Goal: Task Accomplishment & Management: Use online tool/utility

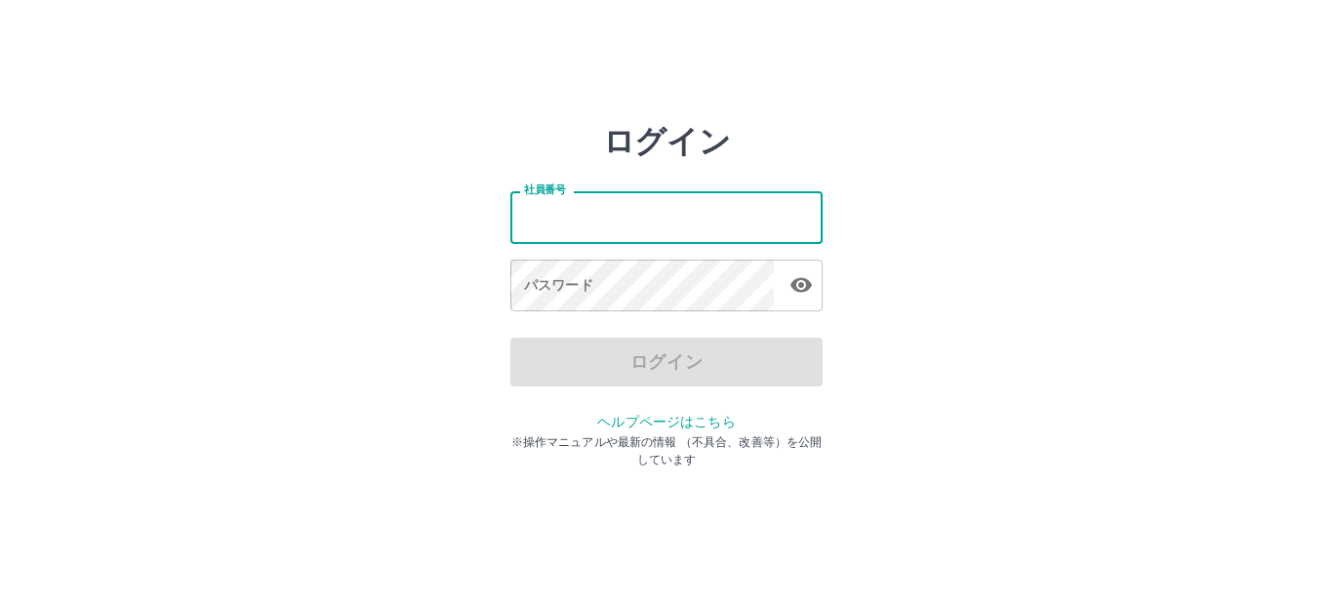
click at [631, 216] on input "社員番号" at bounding box center [666, 217] width 312 height 52
type input "*******"
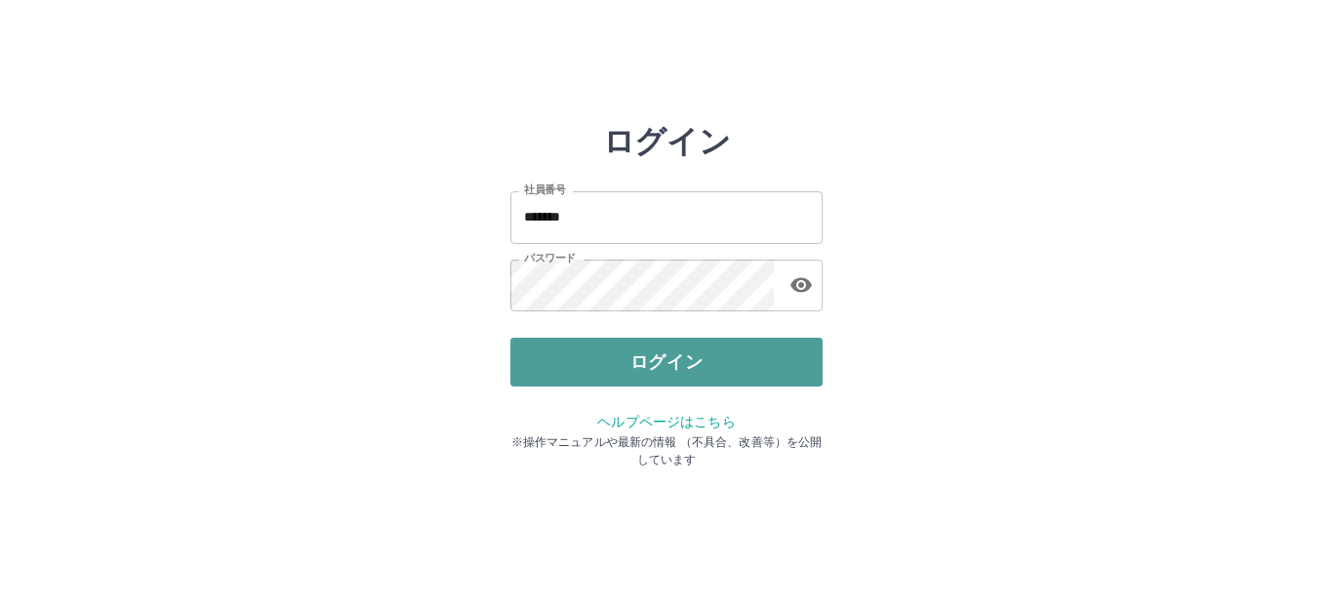
click at [655, 363] on button "ログイン" at bounding box center [666, 362] width 312 height 49
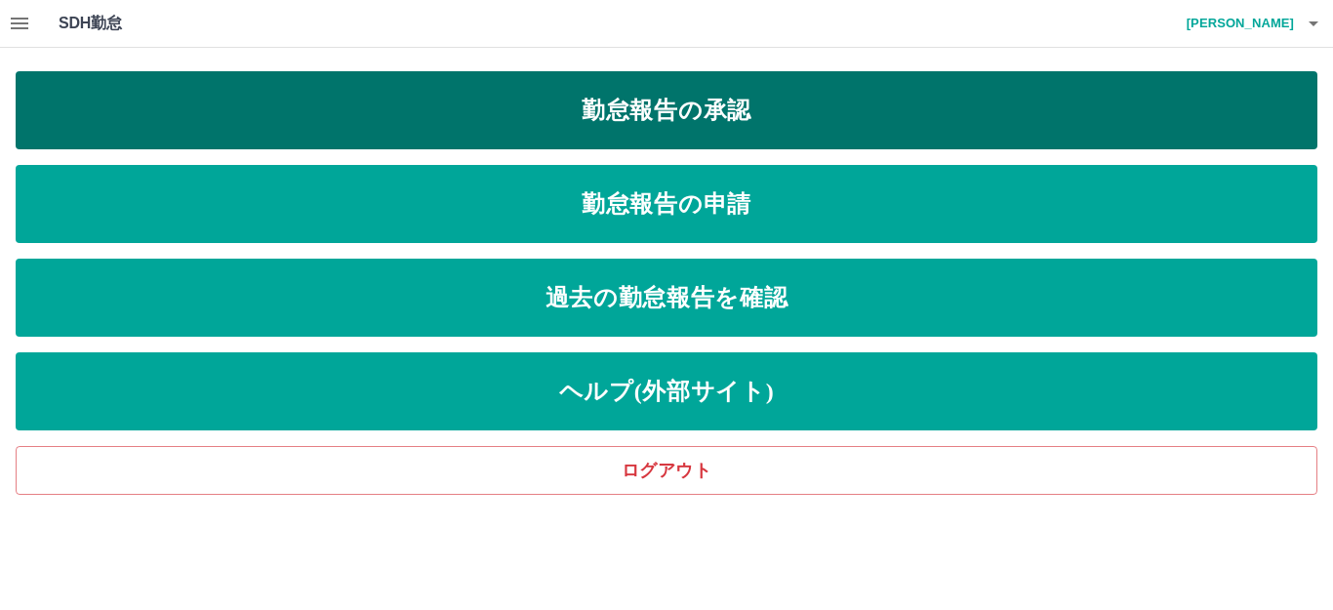
click at [695, 135] on link "勤怠報告の承認" at bounding box center [666, 110] width 1301 height 78
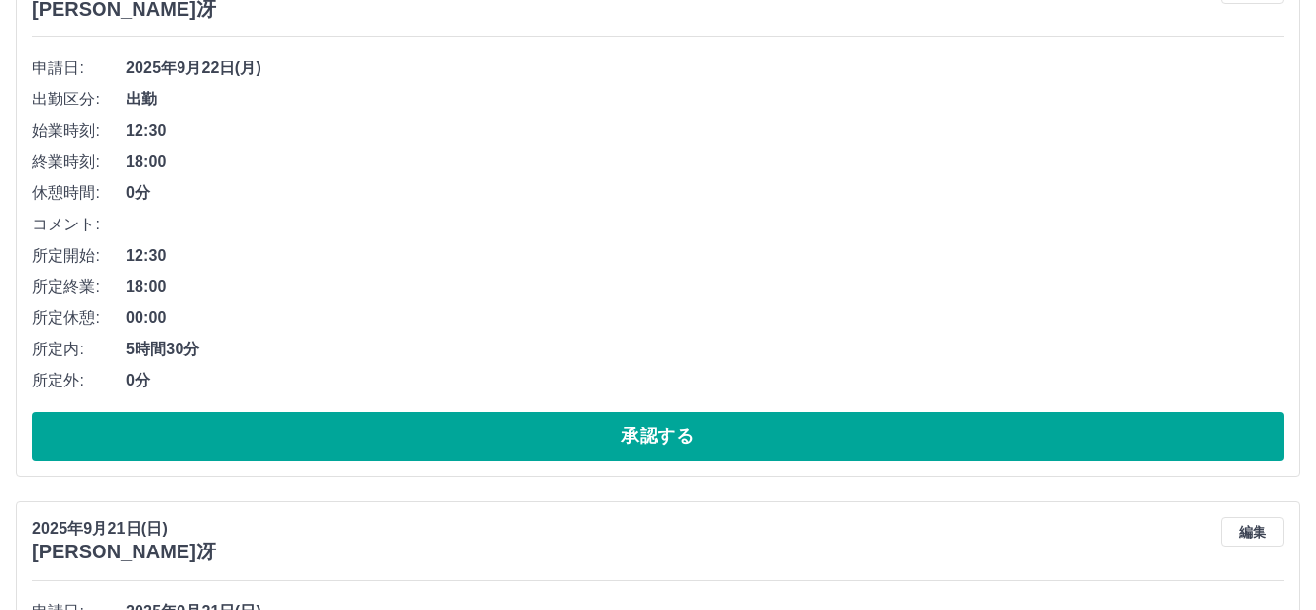
scroll to position [2297, 0]
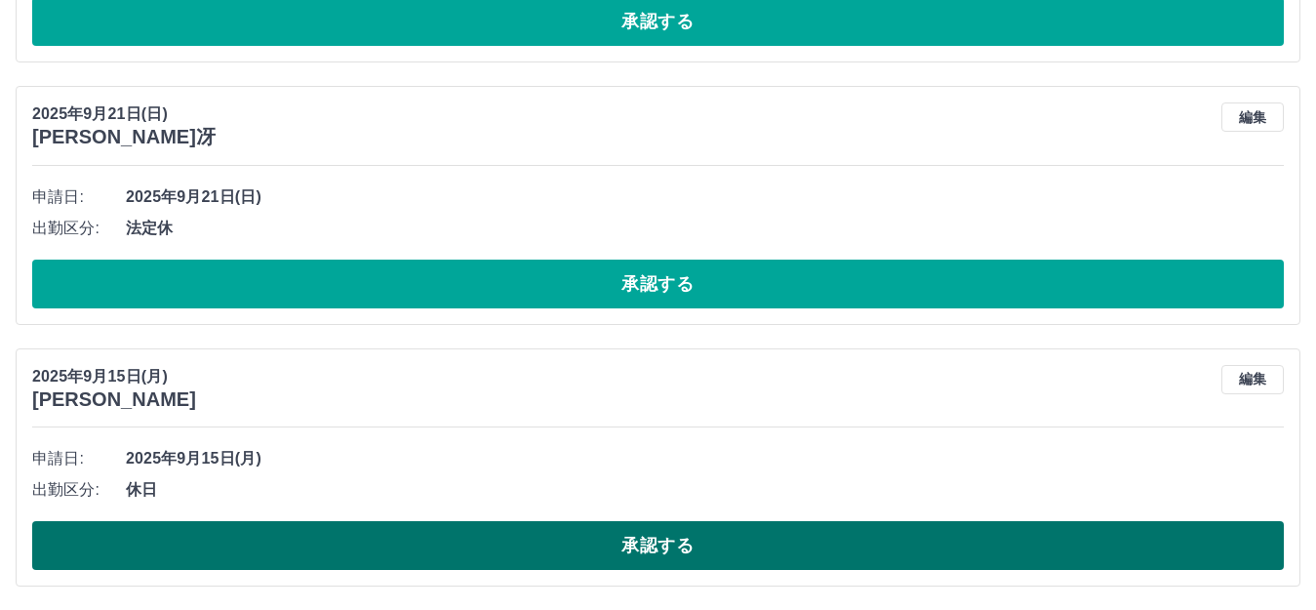
click at [812, 535] on button "承認する" at bounding box center [658, 545] width 1252 height 49
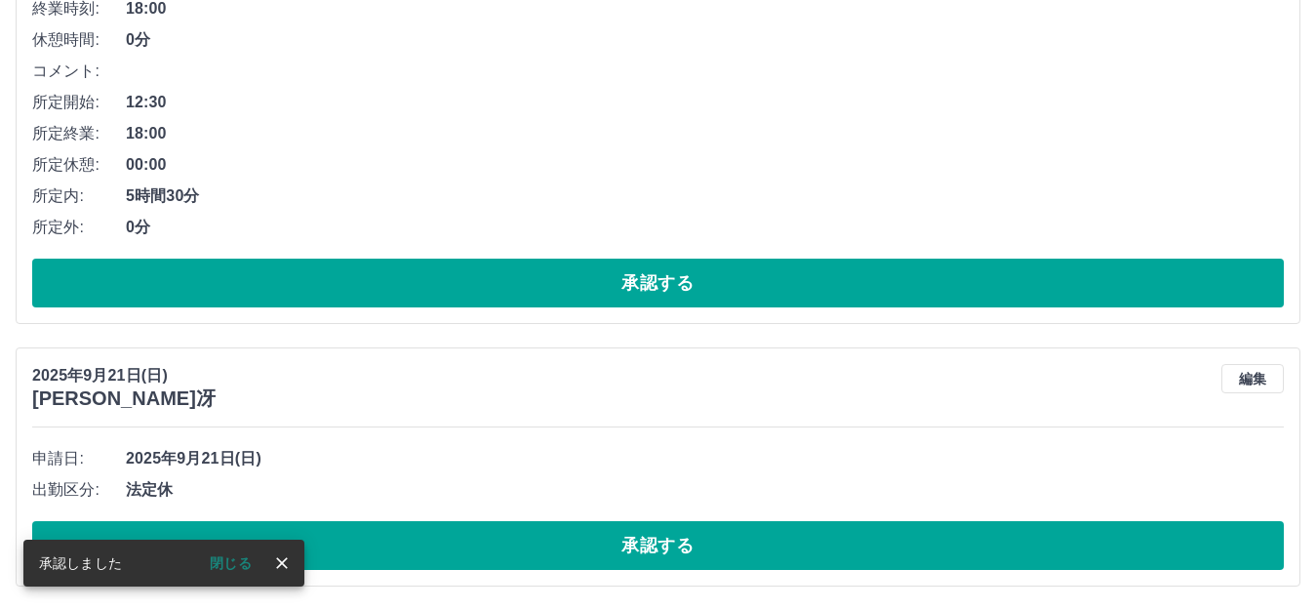
scroll to position [2036, 0]
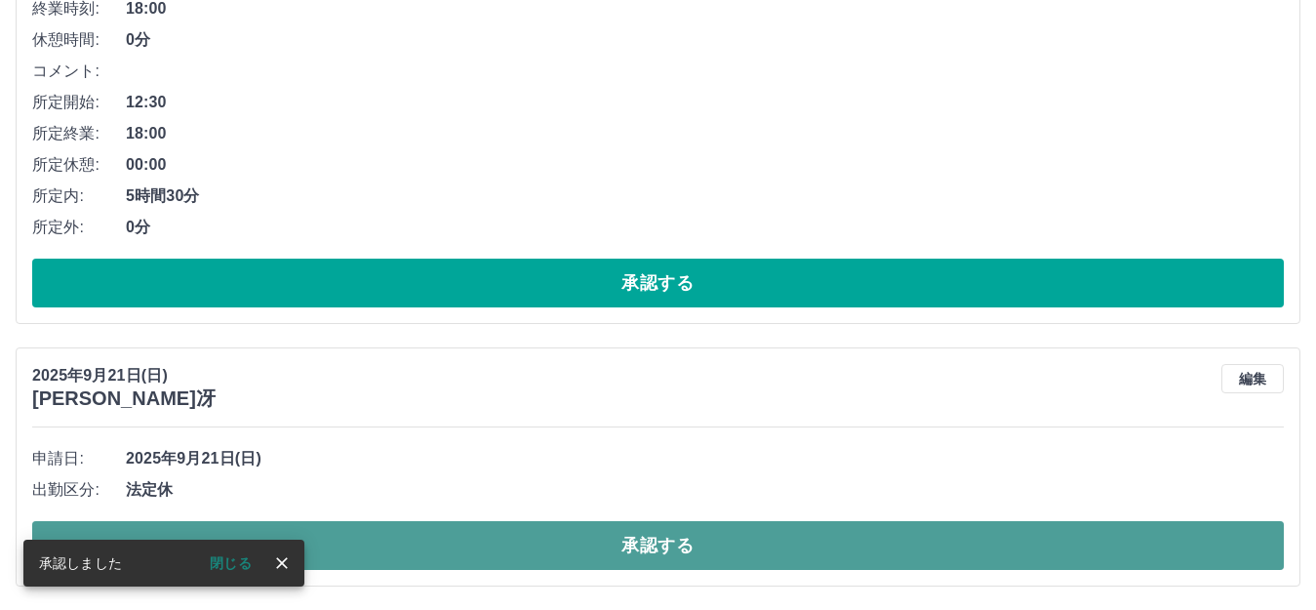
click at [827, 542] on button "承認する" at bounding box center [658, 545] width 1252 height 49
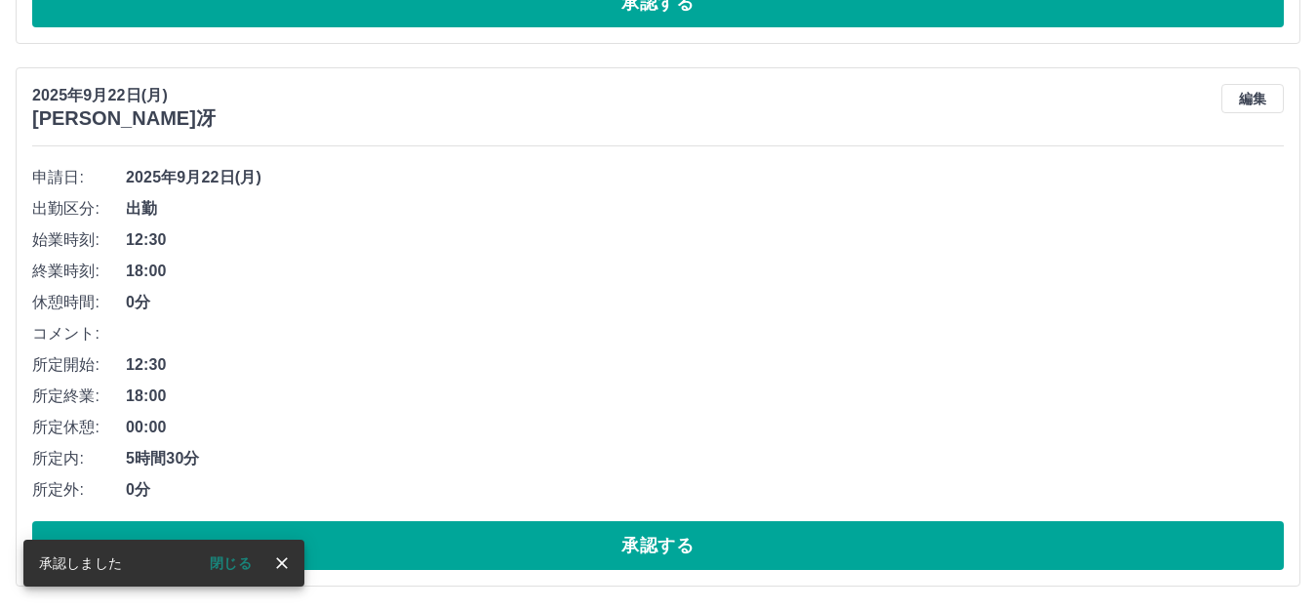
scroll to position [1774, 0]
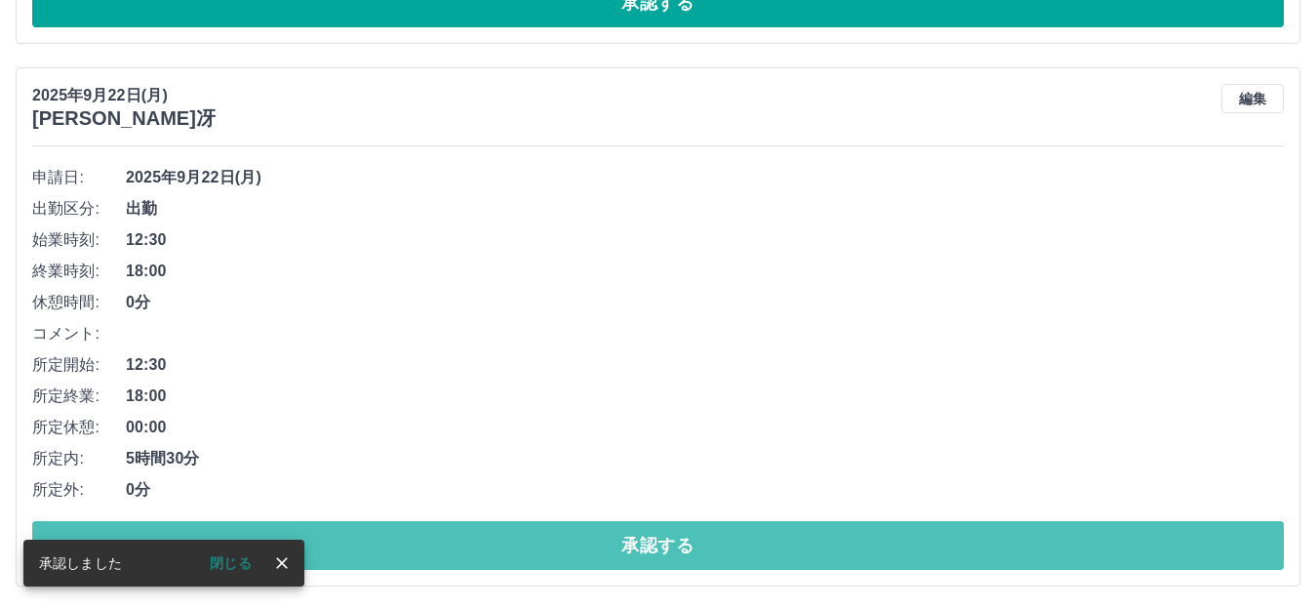
click at [827, 542] on button "承認する" at bounding box center [658, 545] width 1252 height 49
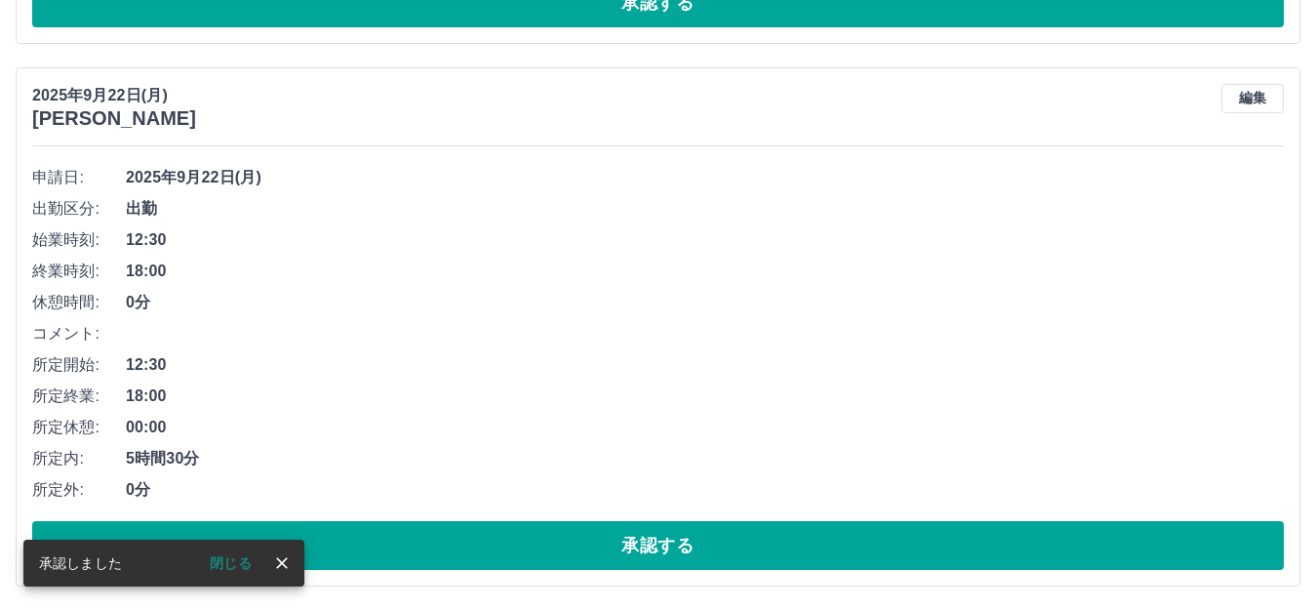
scroll to position [1231, 0]
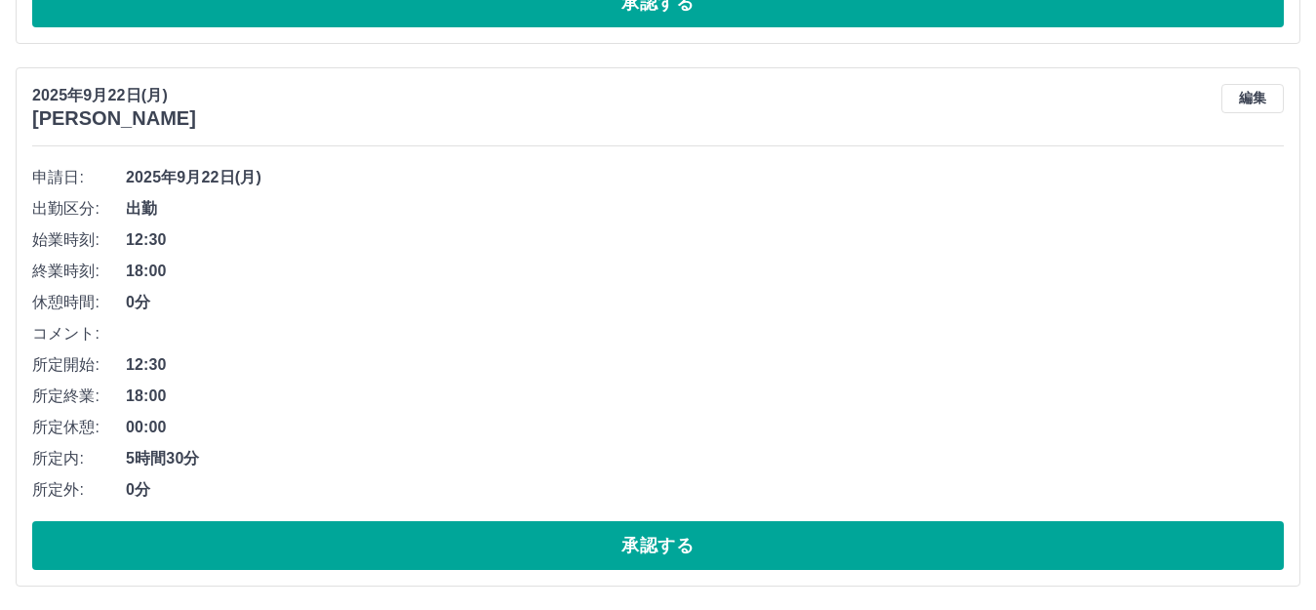
click at [827, 542] on button "承認する" at bounding box center [658, 545] width 1252 height 49
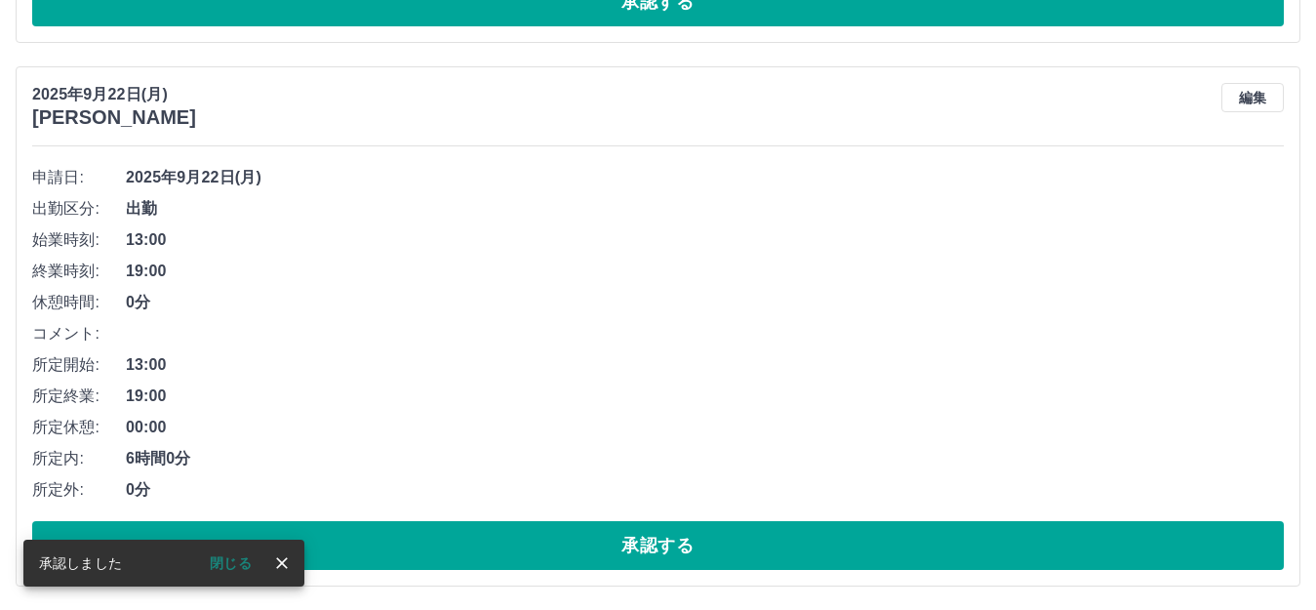
scroll to position [689, 0]
click at [827, 542] on button "承認する" at bounding box center [658, 545] width 1252 height 49
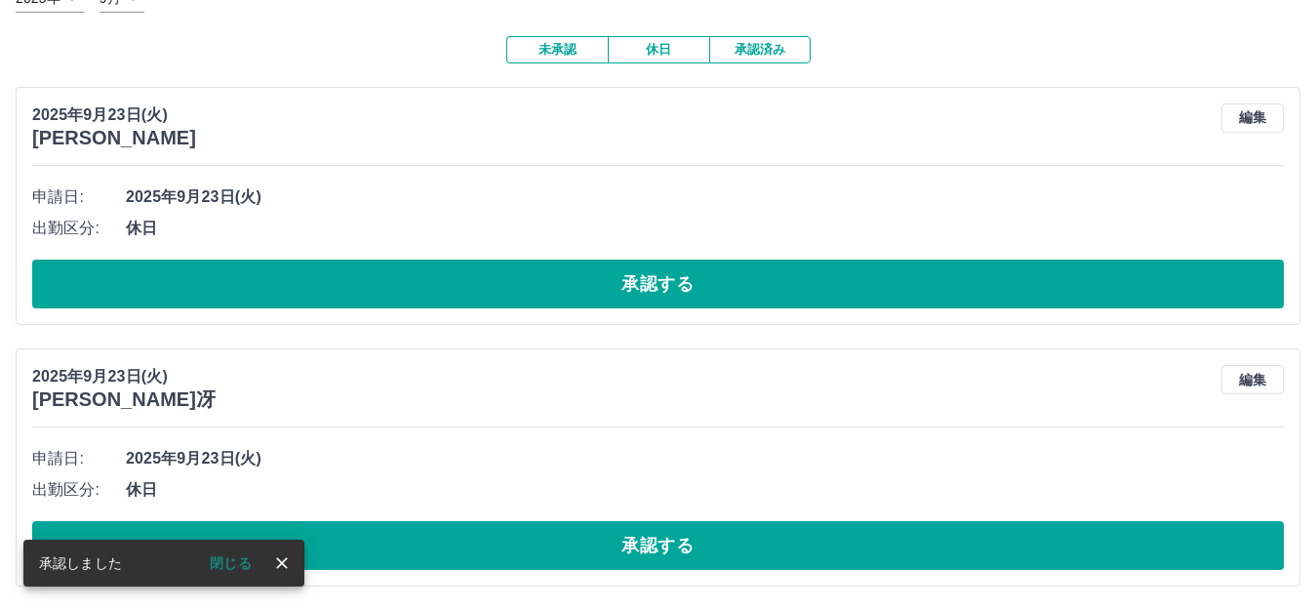
scroll to position [145, 0]
click at [827, 542] on button "承認する" at bounding box center [658, 545] width 1252 height 49
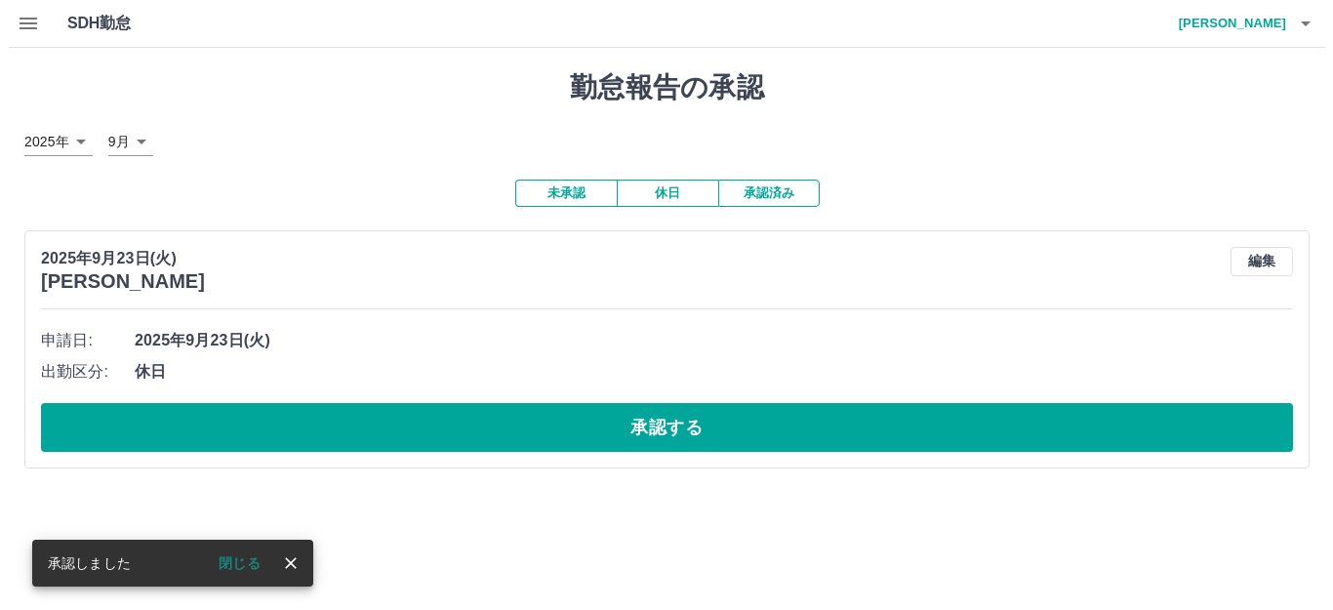
scroll to position [0, 0]
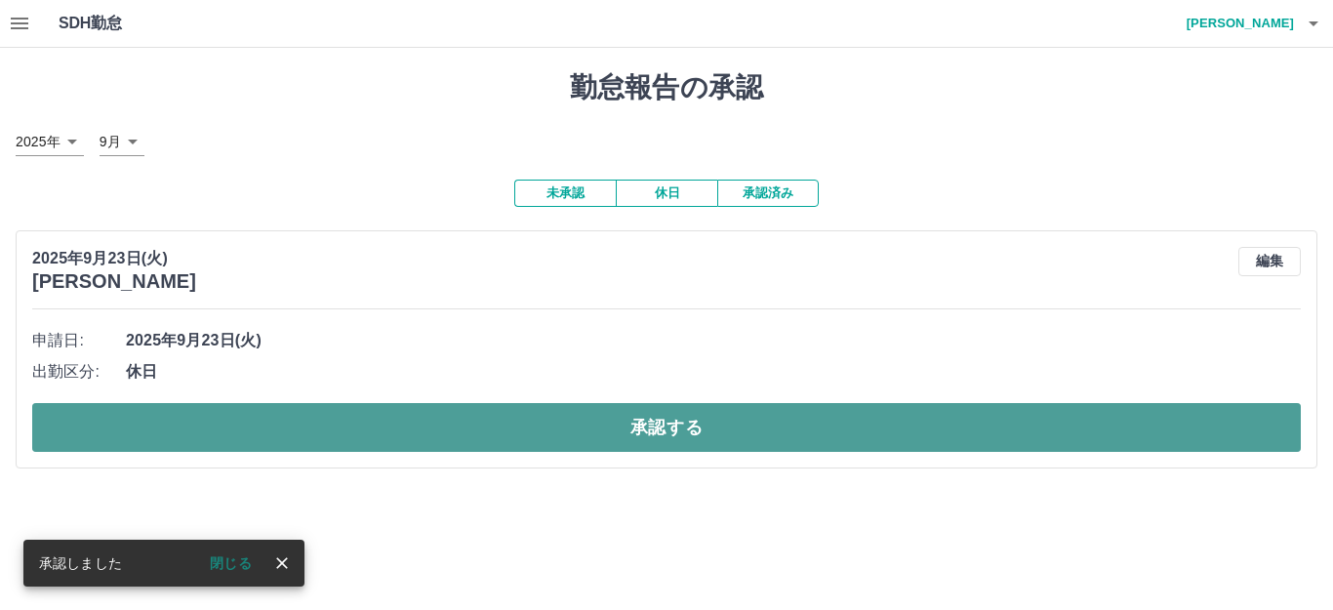
click at [649, 444] on button "承認する" at bounding box center [666, 427] width 1268 height 49
